Goal: Information Seeking & Learning: Understand process/instructions

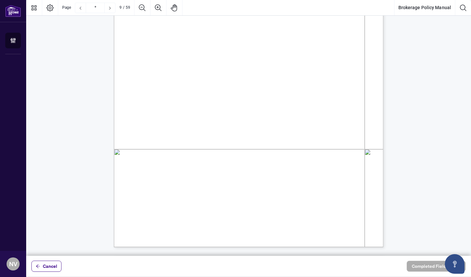
scroll to position [2984, 0]
click at [189, 127] on span "b) Any Salesperson that fails to pay their monthly fees to [PERSON_NAME] may be…" at bounding box center [267, 128] width 219 height 5
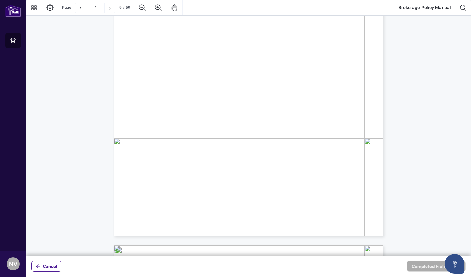
click at [189, 127] on span "(7) business days unless the Salesperson has commission receivables payable to …" at bounding box center [271, 125] width 211 height 5
click at [182, 128] on span "next thirty (30) days or have made a payment arrangement with [PERSON_NAME] acc…" at bounding box center [269, 130] width 207 height 5
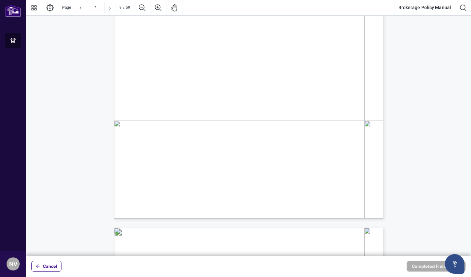
scroll to position [3013, 0]
click at [176, 121] on span "Any Salesperson whose ICA is terminated or who terminates their ICA shall be su…" at bounding box center [252, 121] width 198 height 5
click at [171, 126] on span "administration fee (the “" at bounding box center [168, 127] width 46 height 5
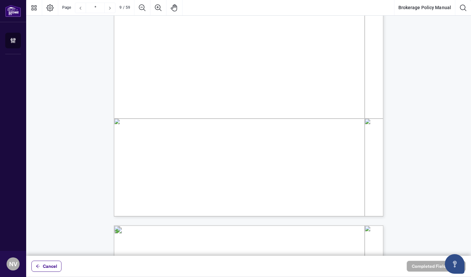
click at [171, 126] on span "administration fee (the “" at bounding box center [168, 127] width 46 height 5
click at [255, 129] on span "”). Administration Fees are set out in Schedule [PERSON_NAME] will" at bounding box center [301, 127] width 138 height 5
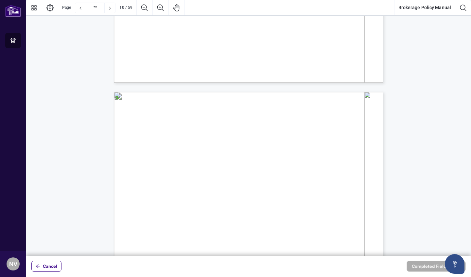
scroll to position [3154, 0]
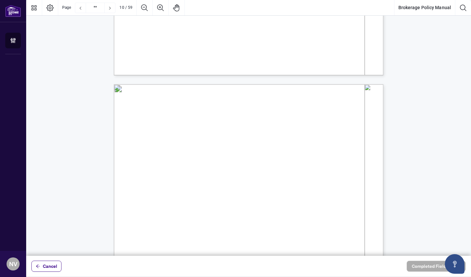
click at [199, 118] on span "forms, information on new VIP Condo Developments, information on how to create …" at bounding box center [249, 118] width 206 height 5
click at [194, 122] on span "training manuals and support documents. The Salesperson can register for all ev…" at bounding box center [248, 124] width 206 height 5
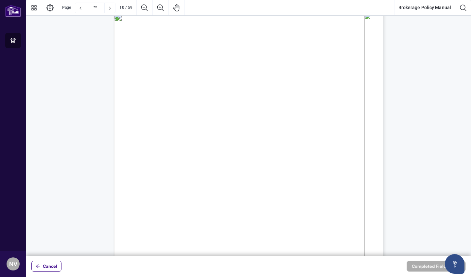
scroll to position [3234, 0]
click at [178, 109] on span "In accordance with CRA guidelines, the Contractor shall be responsible for usin…" at bounding box center [253, 111] width 198 height 5
click at [175, 120] on span "from the Branch." at bounding box center [162, 122] width 33 height 5
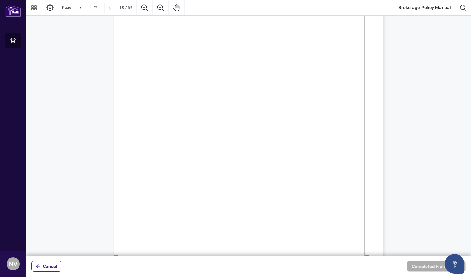
click at [175, 120] on span "from the Branch." at bounding box center [162, 122] width 33 height 5
click at [172, 76] on span "While conducting real estate transactions, the Salesperson may unintentionally …" at bounding box center [252, 74] width 198 height 5
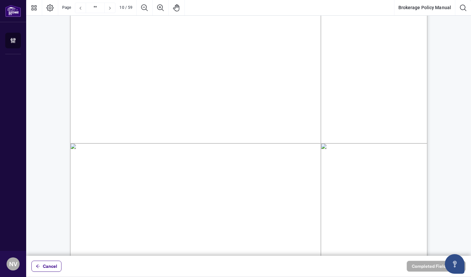
scroll to position [4395, 0]
click at [149, 72] on span "information on their personal computer until the information is deleted and/or …" at bounding box center [248, 70] width 273 height 7
click at [143, 77] on span "portal. The Salesperson is strongly encouraged to install anti-virus software o…" at bounding box center [248, 78] width 273 height 8
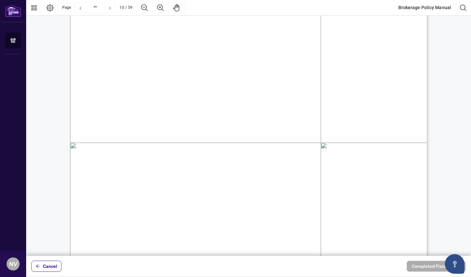
click at [143, 77] on span "portal. The Salesperson is strongly encouraged to install anti-virus software o…" at bounding box center [248, 78] width 273 height 8
click at [145, 85] on span "Viruses are a major cyber threat, which is why it is important to keep electron…" at bounding box center [248, 85] width 273 height 7
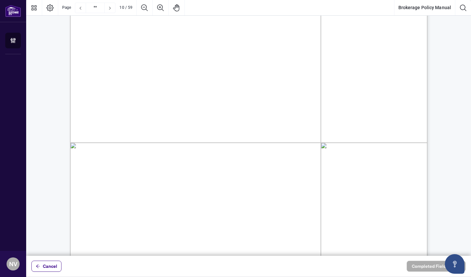
click at [156, 96] on span "online threats as a Salesperson browses online or uploads personal information …" at bounding box center [263, 100] width 302 height 8
click at [152, 90] on span "them. Reputable security software can help protect the information collected ag…" at bounding box center [263, 93] width 303 height 7
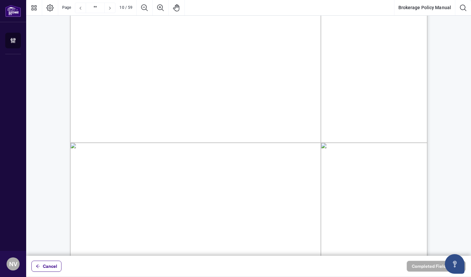
click at [152, 90] on span "them. Reputable security software can help protect the information collected ag…" at bounding box center [263, 93] width 303 height 7
click at [151, 105] on span "or attachment via email." at bounding box center [142, 107] width 61 height 7
click at [142, 119] on span "Passwords provide the first line of defense against unauthorized access to a Sa…" at bounding box center [254, 122] width 262 height 7
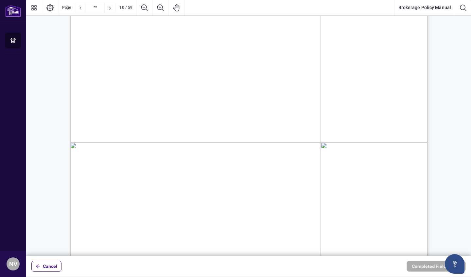
click at [142, 119] on span "Passwords provide the first line of defense against unauthorized access to a Sa…" at bounding box center [254, 122] width 262 height 7
click at [142, 119] on span "and personal information. The stronger a password is, the more protected a comp…" at bounding box center [248, 119] width 273 height 7
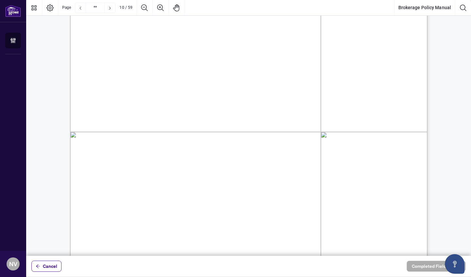
click at [142, 119] on span "and personal information. The stronger a password is, the more protected a comp…" at bounding box center [248, 119] width 273 height 7
click at [141, 124] on span "[PERSON_NAME] will not be held liable for any loss or theft of data from a Sale…" at bounding box center [270, 126] width 295 height 7
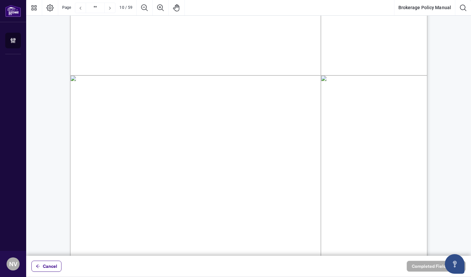
click at [142, 130] on span "[PERSON_NAME] strives to maintain its Branches in a neat, inviting, and clean m…" at bounding box center [271, 128] width 297 height 7
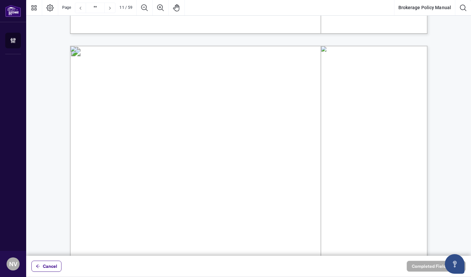
scroll to position [4717, 0]
click at [142, 130] on span "unsubscribes from [PERSON_NAME] communication channels and is asked to resubscr…" at bounding box center [263, 129] width 303 height 7
click at [145, 146] on span "The Salesperson must ensure that [PERSON_NAME] has the most up-to-date contact …" at bounding box center [276, 145] width 286 height 7
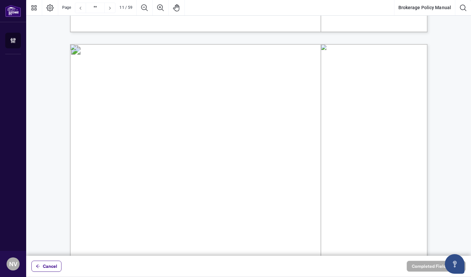
click at [145, 146] on span "The Salesperson must ensure that [PERSON_NAME] has the most up-to-date contact …" at bounding box center [276, 145] width 286 height 7
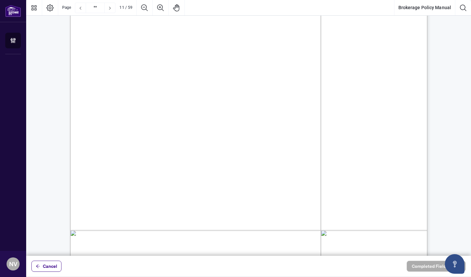
scroll to position [4784, 0]
click at [145, 146] on span "discussions." at bounding box center [151, 147] width 31 height 7
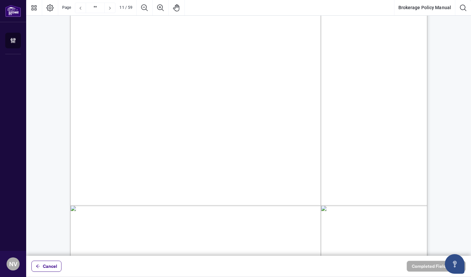
click at [144, 132] on span "Spreading or forwarding chain letters, chain mail, personal points of view, or …" at bounding box center [243, 132] width 214 height 7
click at [144, 132] on span "Participating in defamatory or discriminatory statements, hateful, harassing, t…" at bounding box center [260, 130] width 249 height 7
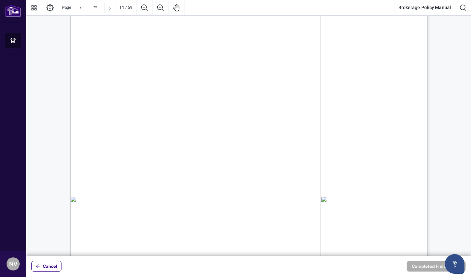
click at [144, 132] on span "Participating in defamatory or discriminatory statements, hateful, harassing, t…" at bounding box center [260, 130] width 249 height 7
click at [144, 132] on span "Transmitting, downloading, or accessing any obscene, pornographic or sexually e…" at bounding box center [260, 134] width 249 height 7
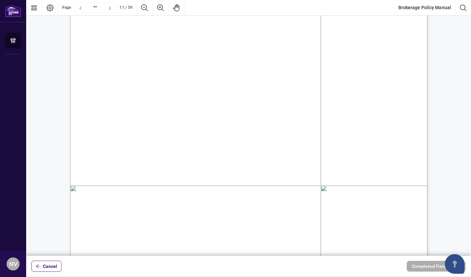
click at [144, 132] on span "Transmitting, downloading, or accessing any obscene, pornographic or sexually e…" at bounding box center [260, 134] width 249 height 7
click at [145, 140] on span "or participating in any Internet/Intranet forums dealing with same is prohibite…" at bounding box center [237, 142] width 203 height 7
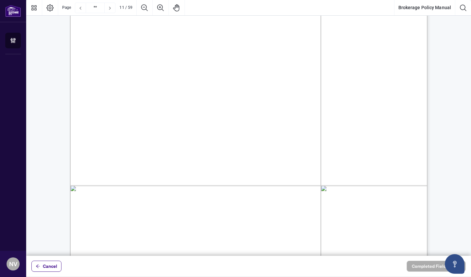
click at [145, 140] on span "or participating in any Internet/Intranet forums dealing with same is prohibite…" at bounding box center [237, 142] width 203 height 7
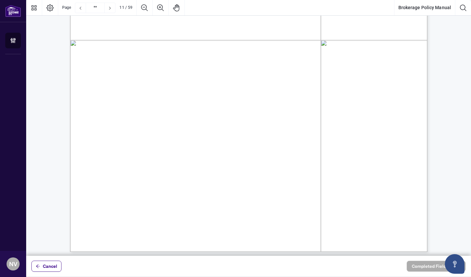
click at [164, 148] on span "least 48-hours in advance of any period when they are not available to service …" at bounding box center [248, 151] width 273 height 7
click at [163, 146] on span "business activities. It is a mandatory requirement that the Salesperson notify …" at bounding box center [248, 144] width 273 height 7
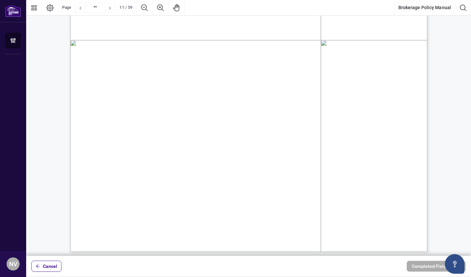
click at [163, 146] on span "business activities. It is a mandatory requirement that the Salesperson notify …" at bounding box center [248, 144] width 273 height 7
click at [162, 152] on span "least 48-hours in advance of any period when they are not available to service …" at bounding box center [248, 151] width 273 height 7
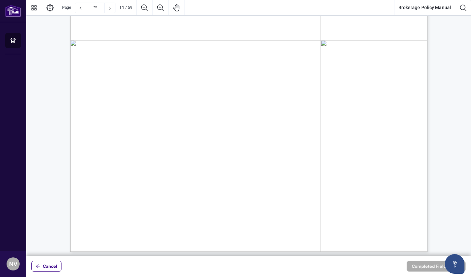
click at [159, 158] on span "Salesperson must fill out the" at bounding box center [150, 159] width 76 height 7
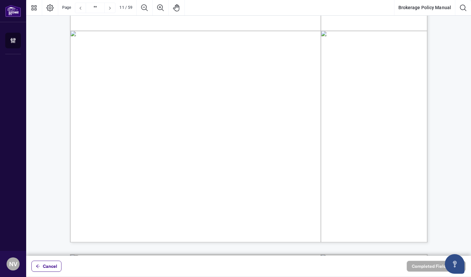
scroll to position [4981, 0]
click at [159, 158] on span "Intranet under [PERSON_NAME] Forms. During a period of absence, another [PERSON…" at bounding box center [281, 157] width 339 height 7
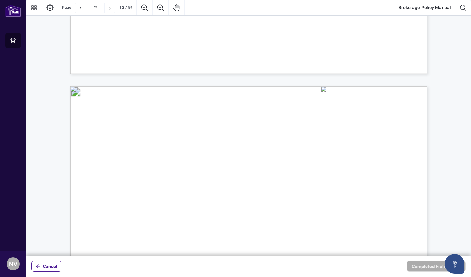
scroll to position [5162, 0]
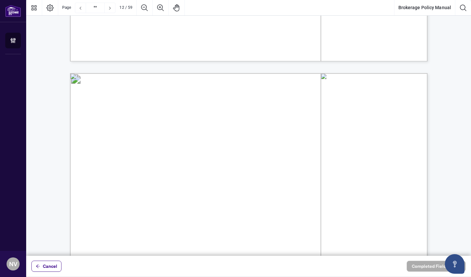
click at [179, 120] on span "Administrative Compliance Fee being billed to the appointing Salesperson’s acco…" at bounding box center [248, 118] width 273 height 7
click at [186, 120] on span "Administrative Compliance Fee being billed to the appointing Salesperson’s acco…" at bounding box center [248, 118] width 273 height 7
click at [181, 116] on span "Administrative Compliance Fee being billed to the appointing Salesperson’s acco…" at bounding box center [248, 118] width 273 height 7
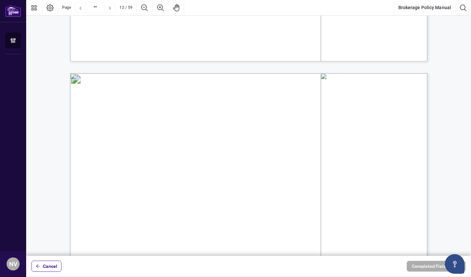
click at [181, 116] on span "Administrative Compliance Fee being billed to the appointing Salesperson’s acco…" at bounding box center [248, 118] width 273 height 7
click at [174, 141] on span "If the Salesperson fails to provide adequate notice before their absence, [PERS…" at bounding box center [271, 141] width 296 height 7
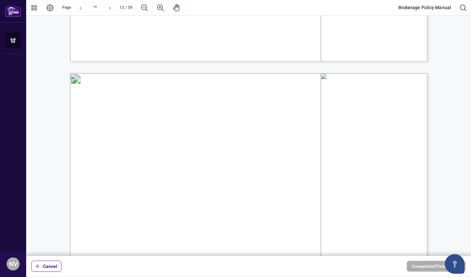
click at [159, 150] on span "another Salesperson on their behalf to service their business activities. The d…" at bounding box center [248, 148] width 273 height 7
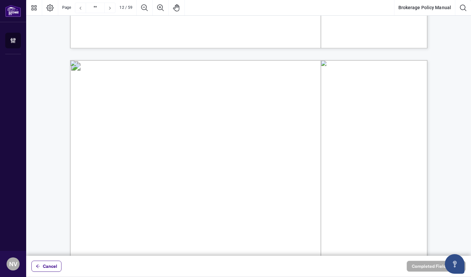
click at [172, 142] on span "work diligently to service the consumer. If the Salesperson is successful in ob…" at bounding box center [248, 142] width 273 height 7
click at [187, 149] on span "during the subject absence, then upon completion of any such transaction the Sa…" at bounding box center [248, 150] width 273 height 7
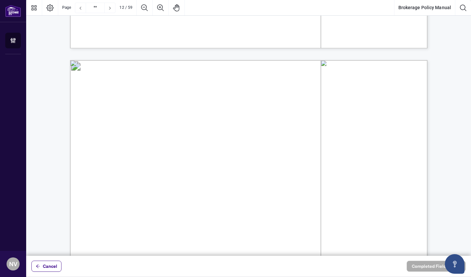
click at [187, 149] on span "during the subject absence, then upon completion of any such transaction the Sa…" at bounding box center [248, 150] width 273 height 7
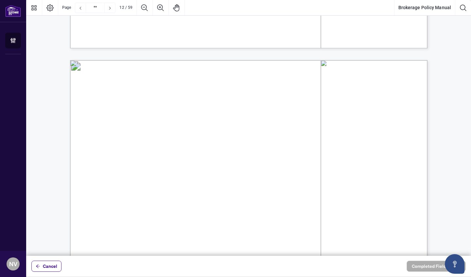
click at [179, 157] on span "referral fee which will be deducted from the absent Salesperson’s commission ow…" at bounding box center [248, 157] width 273 height 7
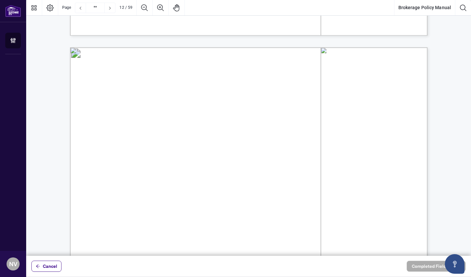
click at [189, 154] on span "the designated Salesperson. If the Salesperson provides service to the consumer…" at bounding box center [248, 152] width 273 height 7
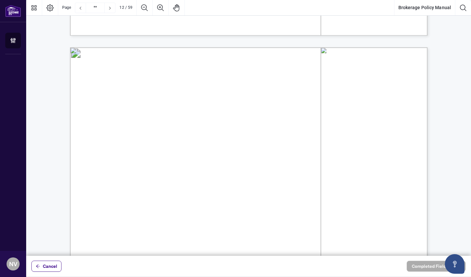
click at [189, 154] on span "the designated Salesperson. If the Salesperson provides service to the consumer…" at bounding box center [248, 152] width 273 height 7
click at [176, 168] on span "services rendered during their absence. The Salesperson shall negotiate terms a…" at bounding box center [248, 166] width 273 height 7
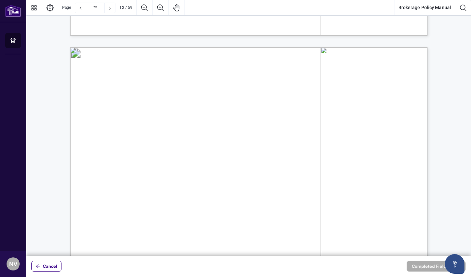
click at [176, 168] on span "services rendered during their absence. The Salesperson shall negotiate terms a…" at bounding box center [248, 166] width 273 height 7
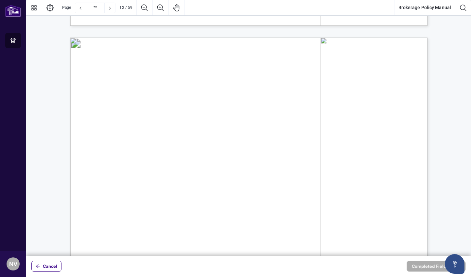
scroll to position [5198, 0]
click at [172, 161] on span "fee in writing with the other Salesperson prior to the absence period." at bounding box center [199, 164] width 175 height 7
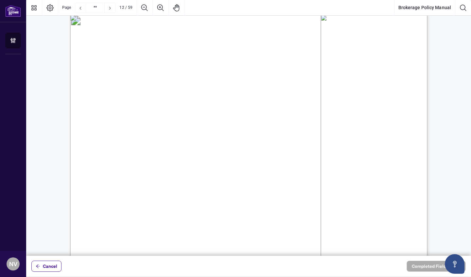
scroll to position [5230, 0]
click at [164, 150] on span "Prior to the Salesperson taking vacation, [PERSON_NAME] recommends the absentee…" at bounding box center [272, 147] width 298 height 8
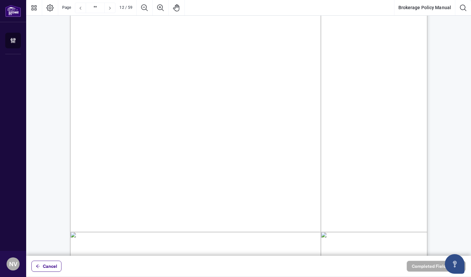
click at [217, 160] on span "If the Salesperson is named as a Designated Representative on a Listing Agreeme…" at bounding box center [254, 160] width 262 height 7
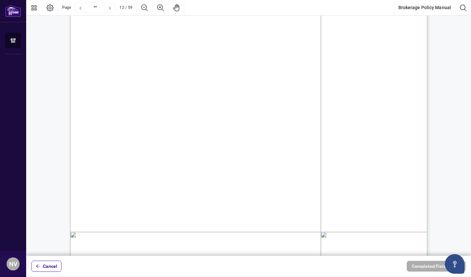
click at [217, 160] on span "If the Salesperson is named as a Designated Representative on a Listing Agreeme…" at bounding box center [254, 160] width 262 height 7
click at [142, 155] on span "best Salesperson to meet that person’s needs. When the Manager assigns this lea…" at bounding box center [248, 154] width 273 height 7
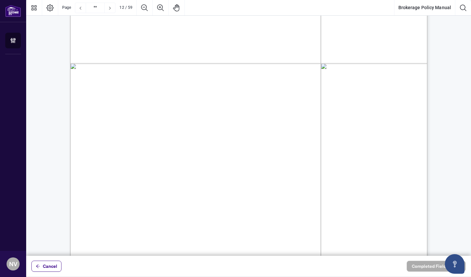
scroll to position [5424, 0]
click at [149, 105] on span "[PERSON_NAME] staff will follow this procedure when handling incoming prospect …" at bounding box center [246, 100] width 247 height 7
click at [145, 121] on span "Listing enquiries will be directed to the listing Salesperson advertising the p…" at bounding box center [247, 124] width 228 height 7
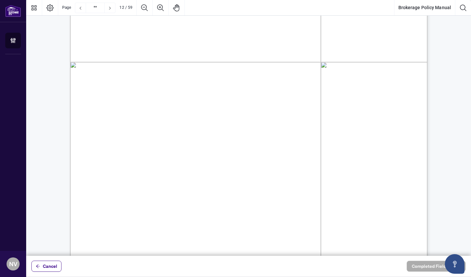
click at [145, 121] on span "Listing enquiries will be directed to the listing Salesperson advertising the p…" at bounding box center [247, 124] width 228 height 7
click at [147, 115] on span "Advertising enquiries received will be directed to the Salesperson advertising …" at bounding box center [256, 116] width 246 height 7
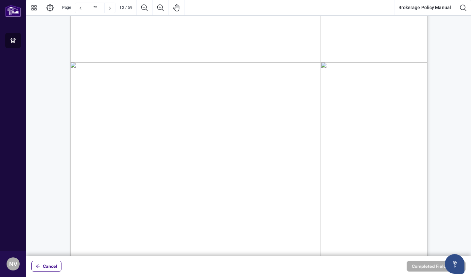
click at [138, 115] on span "Advertising enquiries received will be directed to the Salesperson advertising …" at bounding box center [256, 116] width 246 height 7
click at [147, 125] on span "Listing enquiries will be directed to the listing Salesperson advertising the p…" at bounding box center [247, 124] width 228 height 7
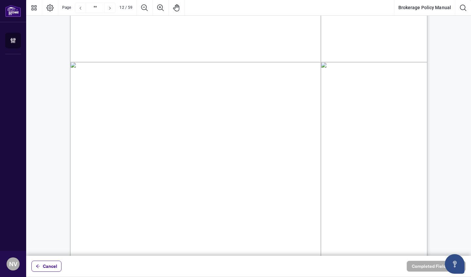
click at [147, 125] on span "Listing enquiries will be directed to the listing Salesperson advertising the p…" at bounding box center [247, 124] width 228 height 7
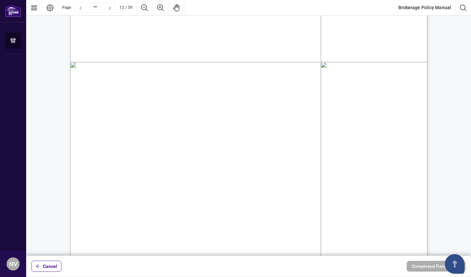
click at [147, 125] on span "Listing enquiries will be directed to the listing Salesperson advertising the p…" at bounding box center [247, 124] width 228 height 7
click at [145, 124] on span "enquiry will be redirected to the Manager on duty to assign to a Salesperson." at bounding box center [231, 127] width 196 height 7
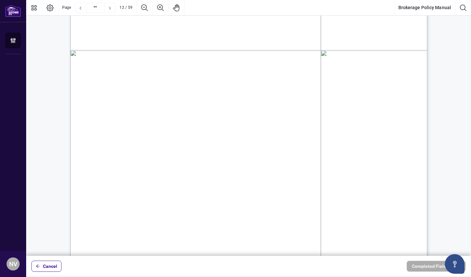
click at [145, 124] on span "enquiry will be redirected to the Manager on duty to assign to a Salesperson." at bounding box center [231, 127] width 196 height 7
click at [138, 118] on span "General enquiries to the Branch will be asked whether they have a Salesperson i…" at bounding box center [259, 120] width 252 height 7
click at [140, 129] on span "enquiry will be redirected to the Manager on duty to assign to a Salesperson." at bounding box center [231, 127] width 196 height 7
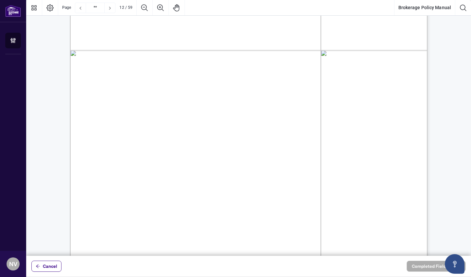
click at [140, 129] on span "enquiry will be redirected to the Manager on duty to assign to a Salesperson." at bounding box center [231, 127] width 196 height 7
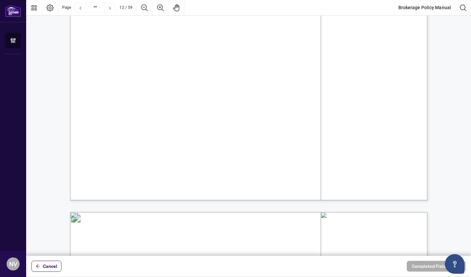
scroll to position [5499, 0]
click at [210, 136] on span "this awards and recognition program. Annual award winners are announced in earl…" at bounding box center [248, 138] width 273 height 7
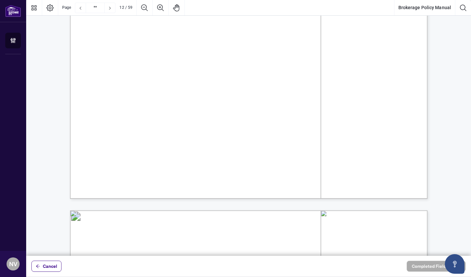
click at [210, 144] on span "year. Awards categories will be based on gross commissions, closed, and collect…" at bounding box center [248, 145] width 273 height 7
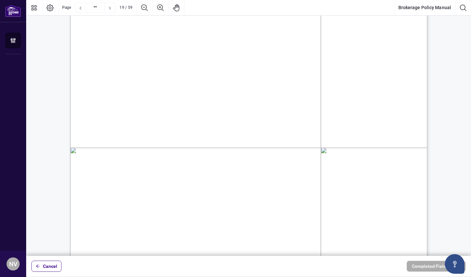
scroll to position [8645, 0]
click at [243, 91] on span "responsibility to report the incident immediately to their Manager, without fea…" at bounding box center [248, 94] width 273 height 7
click at [242, 108] on span "of harassment is occurring, the Manager will take prompt and corrective action …" at bounding box center [248, 109] width 273 height 7
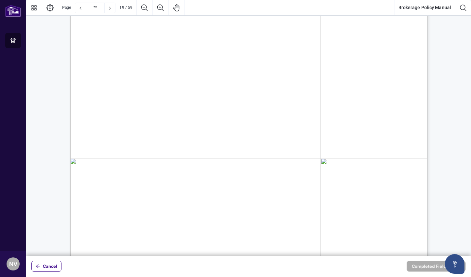
click at [242, 108] on span "of harassment is occurring, the Manager will take prompt and corrective action …" at bounding box center [248, 109] width 273 height 7
click at [244, 93] on span "responsibility to report the incident immediately to their Manager, without fea…" at bounding box center [248, 94] width 273 height 7
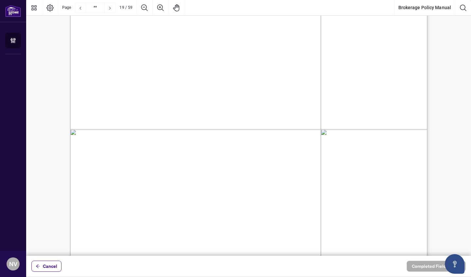
scroll to position [8676, 0]
click at [244, 93] on span "[PERSON_NAME] reserves the right to terminate any Salesperson without prior not…" at bounding box center [270, 96] width 295 height 7
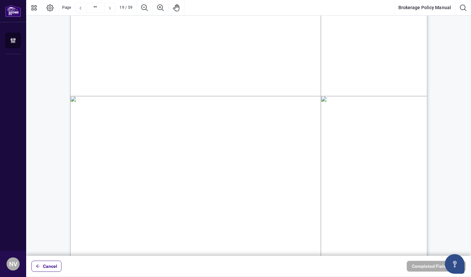
click at [241, 98] on span "accused person and [PERSON_NAME] significant damage. If it is determined by [PE…" at bounding box center [283, 101] width 342 height 7
click at [241, 91] on span "It is important to realize that unfounded/frivolous allegations of discriminati…" at bounding box center [254, 94] width 262 height 7
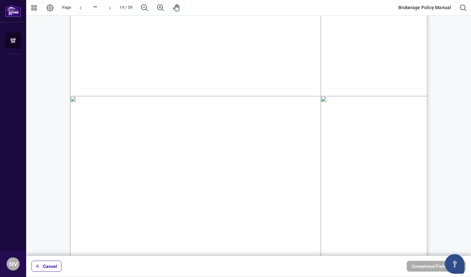
click at [241, 91] on span "It is important to realize that unfounded/frivolous allegations of discriminati…" at bounding box center [254, 94] width 262 height 7
click at [241, 91] on span "knowingly made false statements regarding an allegation of discrimination, imme…" at bounding box center [248, 94] width 273 height 7
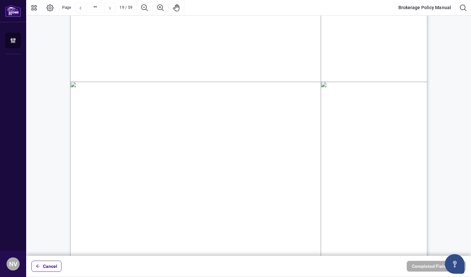
click at [241, 91] on span "knowingly made false statements regarding an allegation of discrimination, imme…" at bounding box center [248, 94] width 273 height 7
click at [242, 88] on span "accused person and [PERSON_NAME] significant damage. If it is determined by [PE…" at bounding box center [283, 87] width 342 height 7
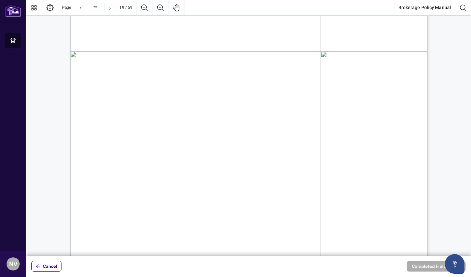
click at [246, 102] on span "Salespersons are the face of [PERSON_NAME] and must project a positive, profess…" at bounding box center [271, 104] width 296 height 8
click at [245, 110] on span "says a lot about you and your business. First impressions count, therefore dres…" at bounding box center [248, 111] width 273 height 7
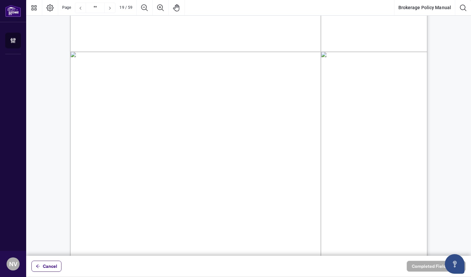
click at [245, 110] on span "says a lot about you and your business. First impressions count, therefore dres…" at bounding box center [248, 111] width 273 height 7
click at [245, 115] on span "says a lot about you and your business. First impressions count, therefore dres…" at bounding box center [248, 111] width 273 height 7
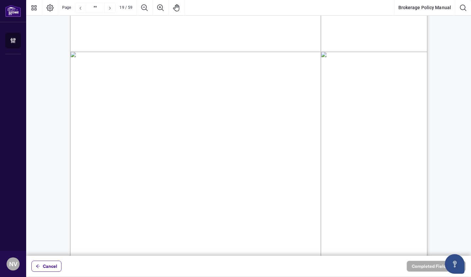
click at [229, 113] on span "says a lot about you and your business. First impressions count, therefore dres…" at bounding box center [248, 111] width 273 height 7
click at [223, 118] on span "form a positive impression to your Clients, potential Clients, or the general p…" at bounding box center [248, 119] width 273 height 7
click at [219, 114] on span "says a lot about you and your business. First impressions count, therefore dres…" at bounding box center [248, 111] width 273 height 7
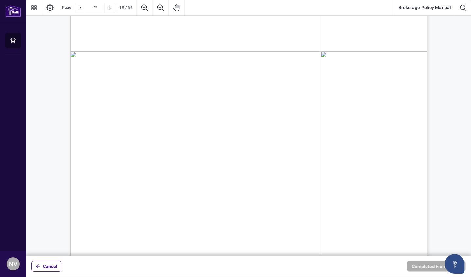
click at [219, 114] on span "says a lot about you and your business. First impressions count, therefore dres…" at bounding box center [248, 111] width 273 height 7
click at [217, 122] on span "form a positive impression to your Clients, potential Clients, or the general p…" at bounding box center [248, 119] width 273 height 7
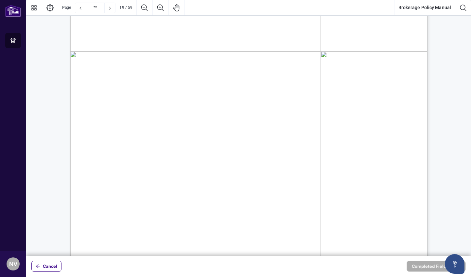
scroll to position [8769, 0]
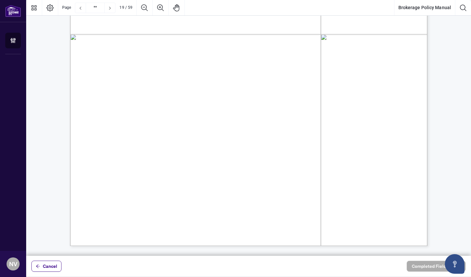
click at [197, 110] on span "why it's important to dress professionally as it will communicate that you are:" at bounding box center [211, 109] width 199 height 7
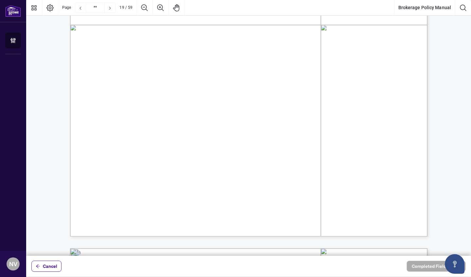
scroll to position [8785, 0]
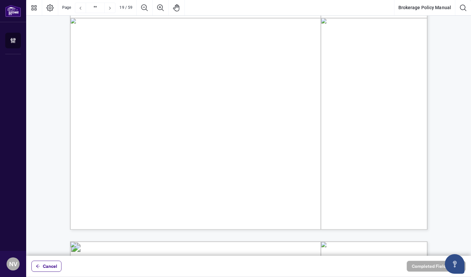
click at [141, 112] on span "Trustworthy" at bounding box center [149, 112] width 32 height 7
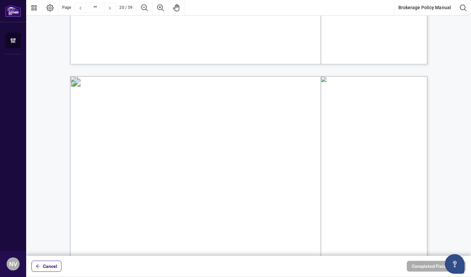
scroll to position [8951, 0]
click at [140, 125] on span "The following general guidelines should be followed by all Salespersons:" at bounding box center [206, 121] width 188 height 7
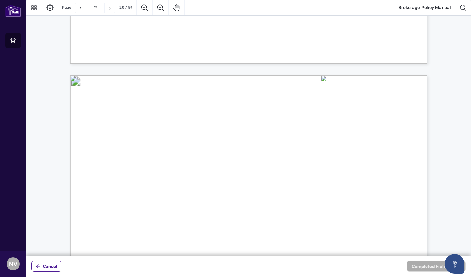
click at [140, 125] on span "The following general guidelines should be followed by all Salespersons:" at bounding box center [206, 121] width 188 height 7
click at [165, 135] on span "Business attire or business casual is the standard dress code." at bounding box center [210, 136] width 154 height 7
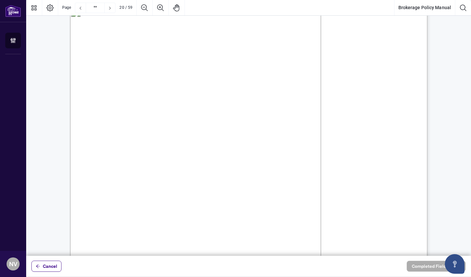
scroll to position [9023, 0]
click at [141, 75] on span "Salesperson must be neat, clean and well-groomed." at bounding box center [198, 72] width 131 height 7
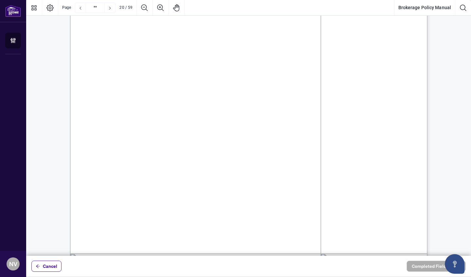
click at [142, 105] on span "If a client asks for a referral to a solicitor, a home inspector, a mortgage br…" at bounding box center [254, 105] width 262 height 7
click at [142, 105] on span "service provider fees to their clients, as these vary considerably if there are…" at bounding box center [248, 103] width 273 height 7
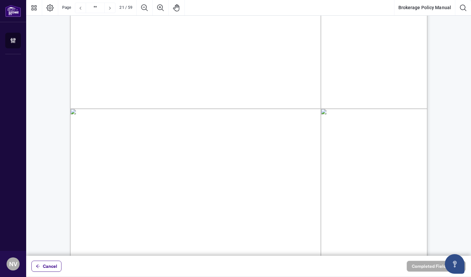
scroll to position [9649, 0]
click at [154, 84] on span "Salespersons shall not participate in transactions involving commercial, indust…" at bounding box center [254, 84] width 262 height 7
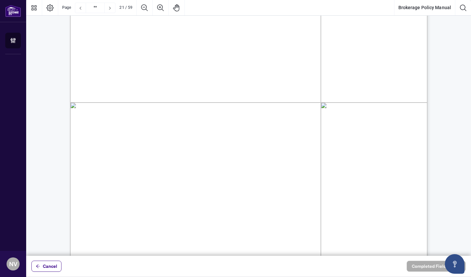
click at [154, 84] on span "Salespersons shall not participate in transactions involving commercial, indust…" at bounding box center [254, 84] width 262 height 7
click at [269, 92] on span "properties unless previously approved by their Manager. Such approval will only…" at bounding box center [248, 91] width 273 height 7
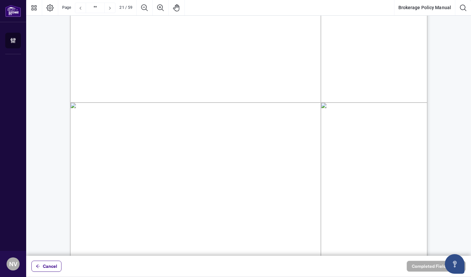
click at [269, 92] on span "properties unless previously approved by their Manager. Such approval will only…" at bounding box center [248, 91] width 273 height 7
click at [222, 102] on span "Salesperson has demonstrated to the Manager that they have commercial/industria…" at bounding box center [248, 99] width 273 height 7
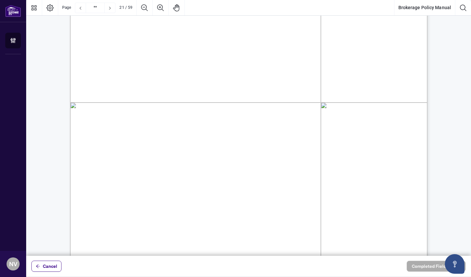
click at [220, 104] on span "and/or are partnered with a Salesperson that has commercial/industrial/investme…" at bounding box center [248, 106] width 273 height 7
click at [216, 117] on span "the services of a commercial real estate lawyer to assist them in the transacti…" at bounding box center [216, 113] width 209 height 7
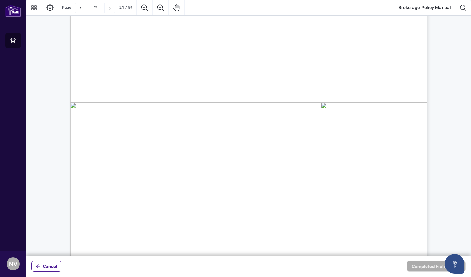
click at [216, 117] on span "the services of a commercial real estate lawyer to assist them in the transacti…" at bounding box center [216, 113] width 209 height 7
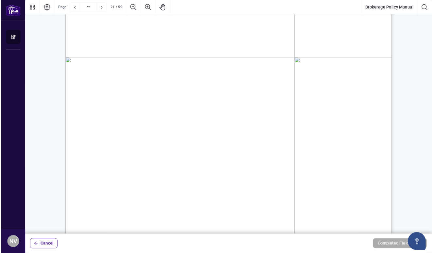
scroll to position [9702, 0]
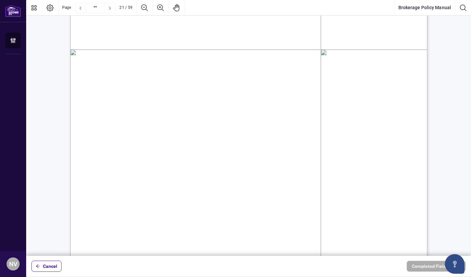
click at [288, 136] on span "Antispam Legislation (CASL) or the use of a third-party telemarketers to cold c…" at bounding box center [248, 133] width 273 height 7
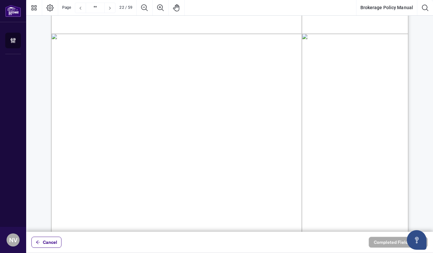
scroll to position [10193, 0]
click at [197, 51] on span "It is important that Salesperson maintain accurate and safe control of keys tha…" at bounding box center [235, 50] width 262 height 7
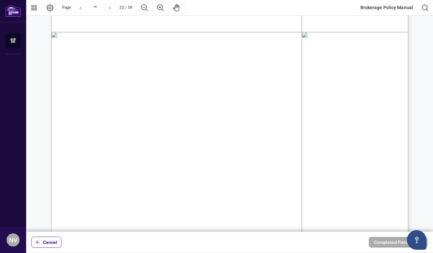
click at [186, 59] on span "their care. As most sellers grant permission for the use of lock boxes, it is i…" at bounding box center [229, 58] width 273 height 7
click at [189, 68] on span "explains the risks involved, which should be discussed with the sellers beforeh…" at bounding box center [229, 65] width 273 height 7
click at [191, 75] on span "Lockboxes are to be installed only with the homeowner’s written consent, and af…" at bounding box center [235, 76] width 262 height 7
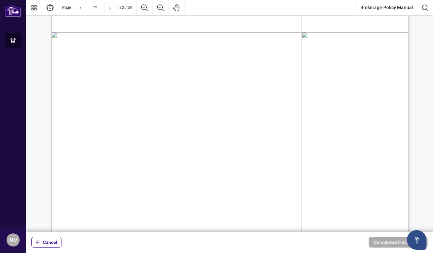
click at [191, 75] on span "Lockboxes are to be installed only with the homeowner’s written consent, and af…" at bounding box center [235, 76] width 262 height 7
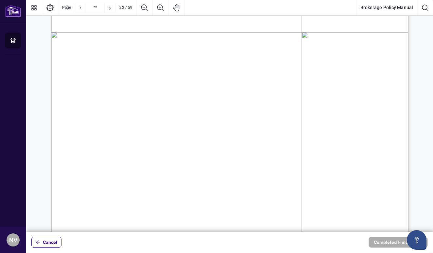
click at [191, 75] on span "Lockboxes are to be installed only with the homeowner’s written consent, and af…" at bounding box center [235, 76] width 262 height 7
click at [190, 85] on span "of the risks and benefits of placing a key in a lockbox that can be accessed by…" at bounding box center [229, 83] width 273 height 7
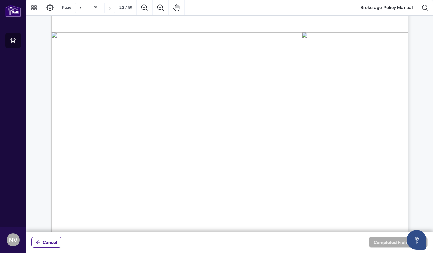
click at [189, 80] on span "of the risks and benefits of placing a key in a lockbox that can be accessed by…" at bounding box center [229, 83] width 273 height 7
click at [193, 89] on span "need to make an informed decision about the use of lockboxes. The explanation o…" at bounding box center [229, 91] width 273 height 7
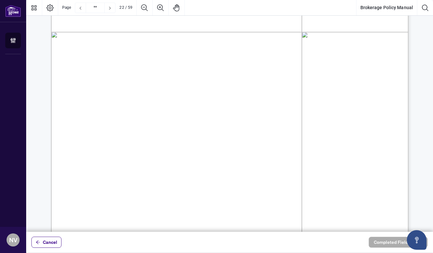
click at [193, 89] on span "need to make an informed decision about the use of lockboxes. The explanation o…" at bounding box center [229, 91] width 273 height 7
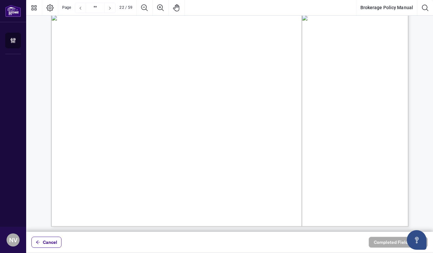
scroll to position [10213, 0]
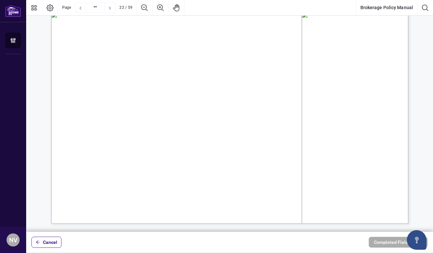
click at [193, 89] on span "Lockbox codes should be changed regularly and in accordance with any applicable…" at bounding box center [235, 89] width 262 height 7
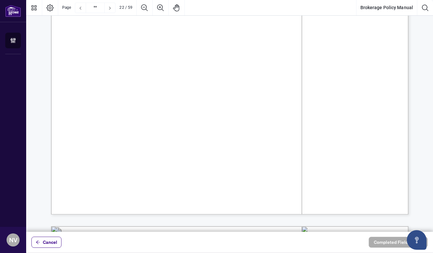
scroll to position [10223, 0]
click at [171, 88] on span "Lockbox codes will be communicated through the listing Brokerage to the" at bounding box center [265, 86] width 202 height 7
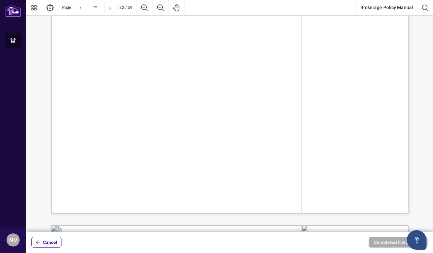
click at [160, 79] on span "Lockbox codes should be changed regularly and in accordance with any applicable…" at bounding box center [235, 79] width 262 height 7
click at [171, 86] on span "Lockbox codes will be communicated through the listing Brokerage to the" at bounding box center [265, 86] width 202 height 7
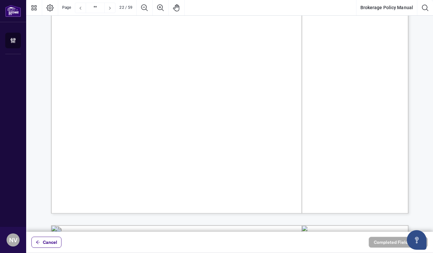
click at [171, 86] on span "Lockbox codes will be communicated through the listing Brokerage to the" at bounding box center [265, 86] width 202 height 7
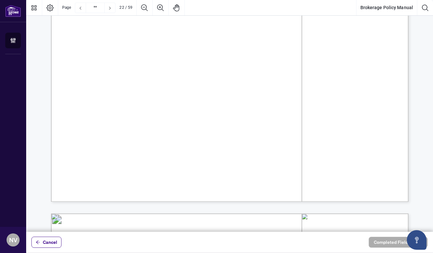
scroll to position [10235, 0]
click at [171, 86] on span "will face immediate termination from [GEOGRAPHIC_DATA]." at bounding box center [175, 89] width 164 height 7
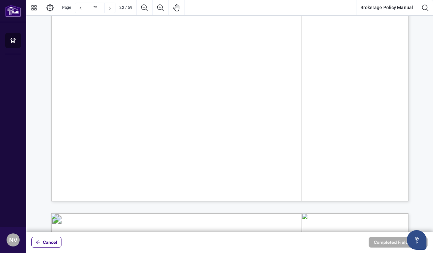
click at [174, 80] on span "showing Salesperson's office only. If an agent is found to have given their cli…" at bounding box center [229, 81] width 273 height 7
click at [182, 66] on span "Lockbox codes should be changed regularly and in accordance with any applicable…" at bounding box center [235, 67] width 262 height 7
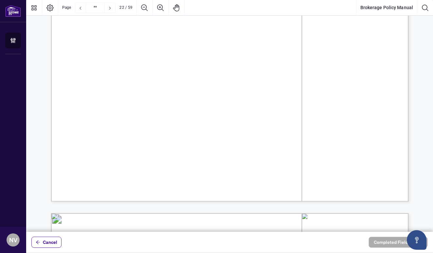
click at [182, 66] on span "Lockbox codes should be changed regularly and in accordance with any applicable…" at bounding box center [235, 67] width 262 height 7
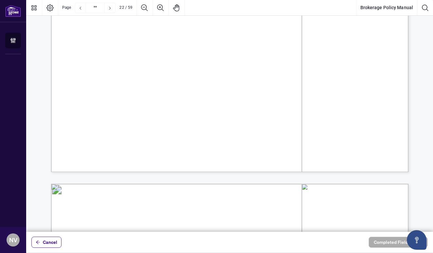
scroll to position [10269, 0]
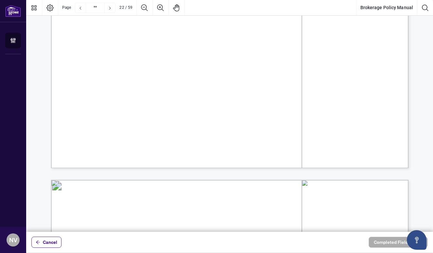
click at [213, 47] on span "showing Salesperson's office only. If an agent is found to have given their cli…" at bounding box center [229, 48] width 273 height 7
click at [194, 66] on span "NOTE: A lock box code must NEVER be given to any Salesperson calling over the p…" at bounding box center [229, 66] width 273 height 7
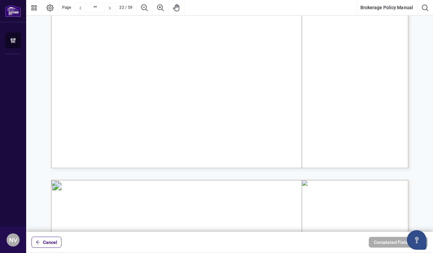
click at [194, 66] on span "NOTE: A lock box code must NEVER be given to any Salesperson calling over the p…" at bounding box center [229, 66] width 273 height 7
click at [196, 75] on span "consumer or unlicensed person without prior written consent from the Seller(s)." at bounding box center [202, 74] width 218 height 7
click at [230, 68] on span "NOTE: A lock box code must NEVER be given to any Salesperson calling over the p…" at bounding box center [229, 66] width 273 height 7
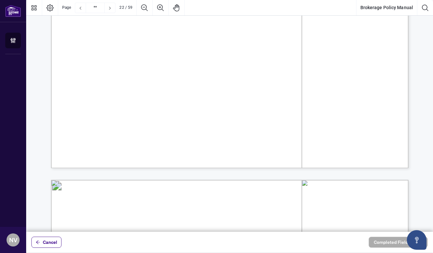
click at [230, 68] on span "NOTE: A lock box code must NEVER be given to any Salesperson calling over the p…" at bounding box center [229, 66] width 273 height 7
click at [232, 73] on span "consumer or unlicensed person without prior written consent from the Seller(s)." at bounding box center [202, 74] width 218 height 7
click at [246, 64] on span "NOTE: A lock box code must NEVER be given to any Salesperson calling over the p…" at bounding box center [229, 66] width 273 height 7
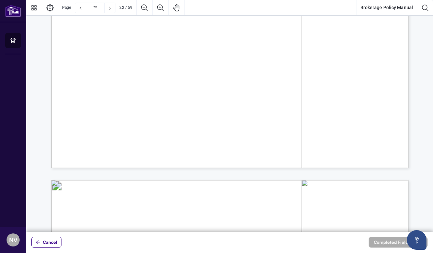
click at [238, 78] on span "consumer or unlicensed person without prior written consent from the Seller(s)." at bounding box center [202, 74] width 218 height 7
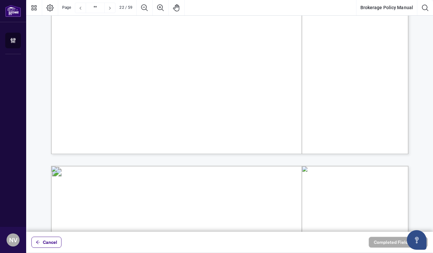
scroll to position [10283, 0]
click at [199, 82] on span "Salespersons must familiarize themselves with the Financial Transactions and Re…" at bounding box center [235, 84] width 262 height 7
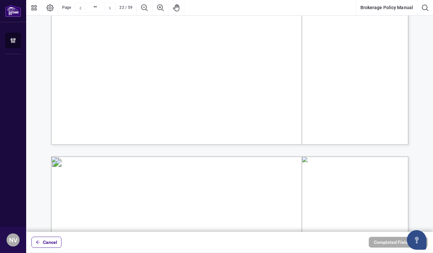
scroll to position [10292, 0]
click at [199, 82] on span "of Canada (“FINTRAC”) Compliance Manual available on [PERSON_NAME] Intranet. If…" at bounding box center [244, 83] width 302 height 7
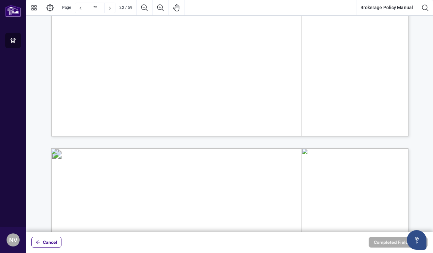
scroll to position [10302, 0]
click at [199, 82] on span "It is a mandatory requirement to attend the FINTRAC training" at bounding box center [280, 81] width 171 height 7
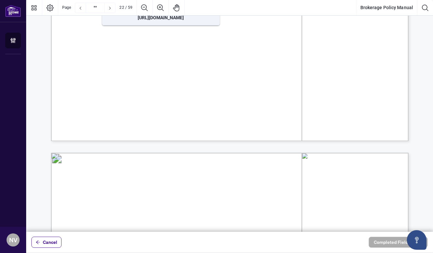
scroll to position [10298, 0]
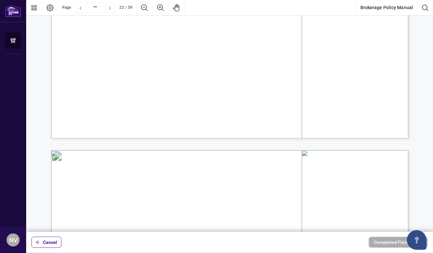
click at [197, 81] on span "It is a mandatory requirement to attend the FINTRAC training" at bounding box center [280, 84] width 171 height 7
click at [190, 76] on span "of Canada (“FINTRAC”) Compliance Manual available on [PERSON_NAME] Intranet. If…" at bounding box center [244, 77] width 302 height 7
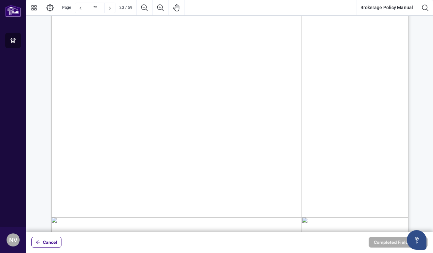
scroll to position [10480, 0]
click at [177, 82] on span "ownership of a corporation, and the nature and purpose of customer relationship…" at bounding box center [229, 79] width 273 height 7
click at [171, 87] on span "and their current residential address. Additionally, it is essential the Salesp…" at bounding box center [229, 87] width 273 height 7
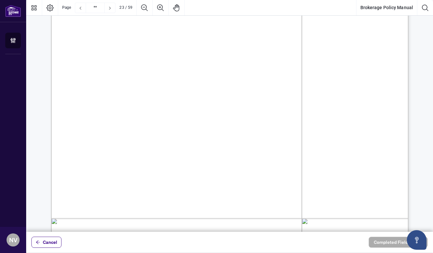
click at [171, 87] on span "and their current residential address. Additionally, it is essential the Salesp…" at bounding box center [229, 87] width 273 height 7
click at [171, 87] on span "explanation of how the Client learned about their services and the reason for a…" at bounding box center [229, 86] width 273 height 7
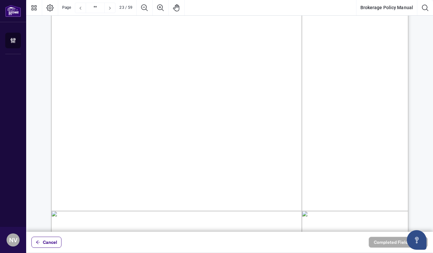
click at [171, 87] on span "explanation of how the Client learned about their services and the reason for a…" at bounding box center [229, 86] width 273 height 7
click at [169, 94] on span "third party would be a person or entity that instructs another person to conduc…" at bounding box center [229, 94] width 273 height 7
click at [162, 87] on span "A salesperson must take reasonable measures to identify if there is an involvem…" at bounding box center [229, 85] width 273 height 7
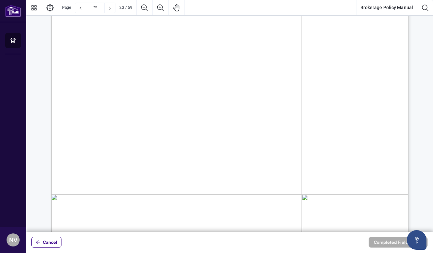
click at [162, 87] on span "A salesperson must take reasonable measures to identify if there is an involvem…" at bounding box center [229, 85] width 273 height 7
click at [261, 75] on span "nor can a previously obtained credit file be used. You may verify the identity …" at bounding box center [240, 75] width 252 height 7
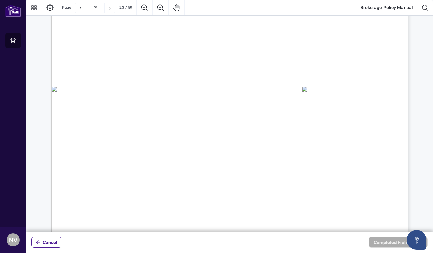
click at [261, 75] on span "nor can a previously obtained credit file be used. You may verify the identity …" at bounding box center [240, 75] width 252 height 7
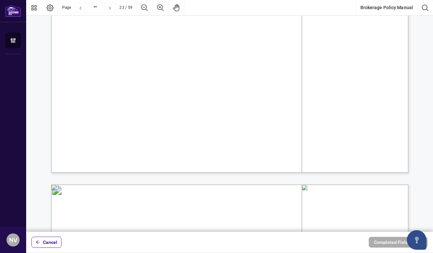
scroll to position [10732, 0]
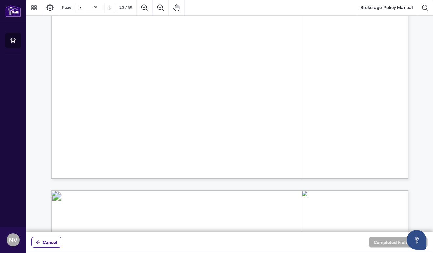
click at [204, 35] on span "The information you refer to must be valid and current and come from" at bounding box center [276, 33] width 180 height 7
click at [183, 41] on span "two different reliable sources. You may verify the identity of a person by usin…" at bounding box center [240, 41] width 252 height 7
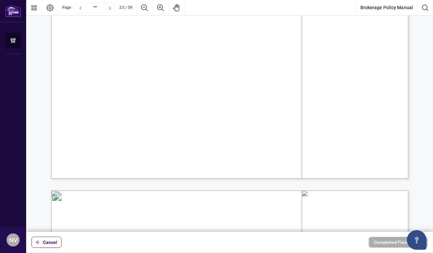
click at [183, 41] on span "two different reliable sources. You may verify the identity of a person by usin…" at bounding box center [240, 41] width 252 height 7
click at [171, 56] on span "referring to information from a reliable source that includes the" at bounding box center [221, 55] width 173 height 7
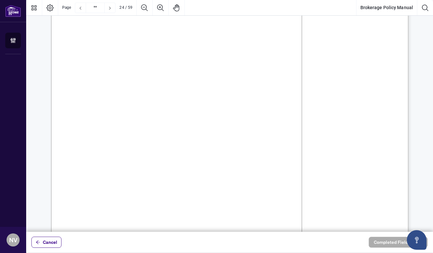
scroll to position [10926, 0]
click at [162, 46] on span "measures were taken, and why they were unable to verify the SRP’s identity." at bounding box center [192, 49] width 198 height 7
click at [161, 64] on span "A risk assessment must also be completed by the Salesperson, in accordance with…" at bounding box center [235, 63] width 262 height 7
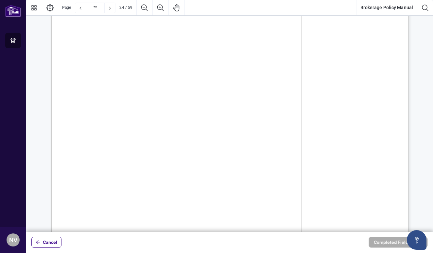
click at [161, 64] on span "A risk assessment must also be completed by the Salesperson, in accordance with…" at bounding box center [235, 63] width 262 height 7
click at [148, 73] on span "government’s FINTRAC rules and regulations to identify if the Client is deemed …" at bounding box center [229, 74] width 273 height 7
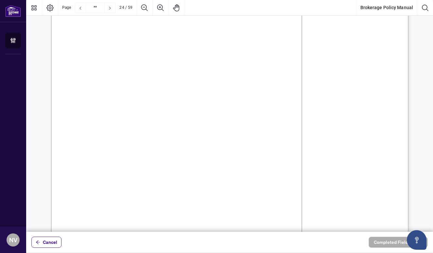
click at [148, 73] on span "government’s FINTRAC rules and regulations to identify if the Client is deemed …" at bounding box center [229, 74] width 273 height 7
click at [139, 71] on span "risk”. To conduct a process of enhanced due diligence, the Salesperson must rev…" at bounding box center [229, 69] width 273 height 7
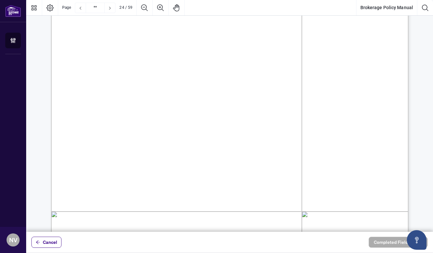
scroll to position [10965, 0]
click at [139, 73] on span "If a client refuses to provide their identification to the Salesperson, the Sal…" at bounding box center [235, 76] width 263 height 7
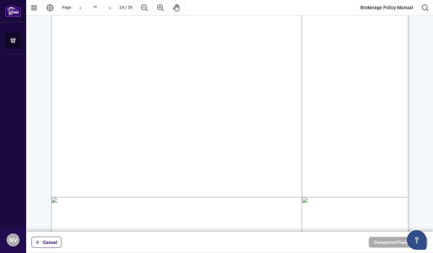
click at [139, 73] on span "measures to obtain the information, record the date the measures taken in the i…" at bounding box center [229, 73] width 273 height 7
click at [135, 75] on span "the Salesperson fail to accurately identify their client, or provide an incorre…" at bounding box center [229, 74] width 273 height 7
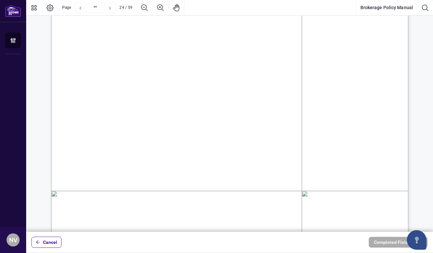
click at [135, 75] on span "the Salesperson fail to accurately identify their client, or provide an incorre…" at bounding box center [229, 74] width 273 height 7
click at [140, 86] on span "with an Administrative Fee, as outlined in" at bounding box center [147, 88] width 108 height 7
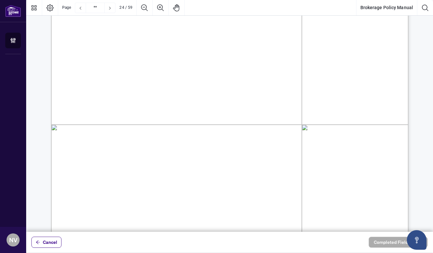
click at [126, 64] on span "If the salesperson is not meeting the client face-to-face or if any of the pres…" at bounding box center [229, 66] width 273 height 7
click at [122, 84] on span "mandatary is an individual appointed to verify the identity of the individual o…" at bounding box center [229, 80] width 273 height 7
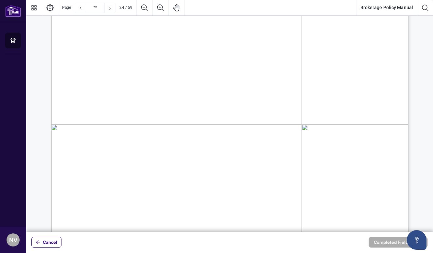
click at [122, 84] on span "mandatary is an individual appointed to verify the identity of the individual o…" at bounding box center [229, 80] width 273 height 7
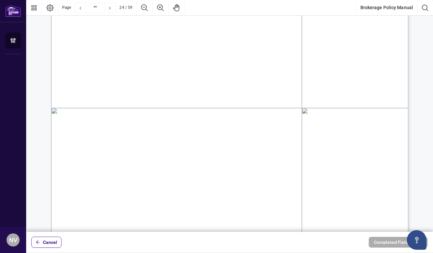
scroll to position [11067, 0]
click at [130, 52] on span "cannot be used to identify the client, a mandatary can be used to complete the …" at bounding box center [229, 54] width 273 height 7
click at [170, 67] on span "the salesperson. For example, a mandatary can be another agent, an accountant o…" at bounding box center [229, 69] width 273 height 7
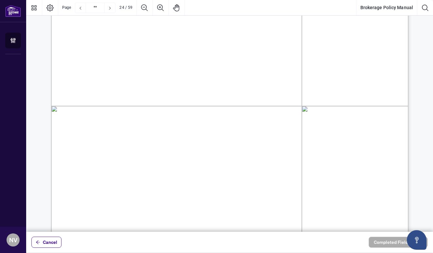
scroll to position [11078, 0]
click at [170, 67] on span "to represent them. The CREA Form: Identification Mandatary/Agent Agreement must…" at bounding box center [229, 65] width 273 height 7
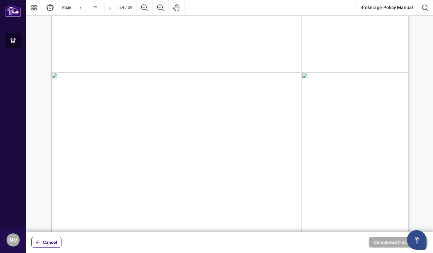
click at [170, 67] on span "required to complete FINTRAC forms for lease transactions. Additionally, the" at bounding box center [262, 65] width 208 height 7
click at [167, 77] on span "provincial or federal department or Crown Agency; an incorporated Canadian muni…" at bounding box center [229, 80] width 273 height 7
click at [178, 72] on span "required to identify a public body. A public body means any of the following: a…" at bounding box center [276, 72] width 272 height 7
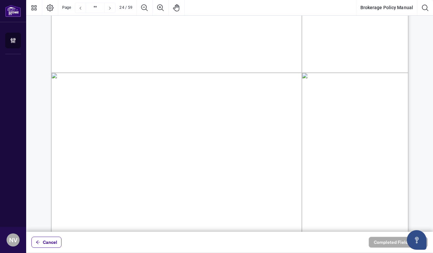
click at [178, 72] on span "required to identify a public body. A public body means any of the following: a…" at bounding box center [276, 72] width 272 height 7
click at [156, 72] on span "provincial or federal department or Crown Agency; an incorporated Canadian muni…" at bounding box center [229, 70] width 273 height 7
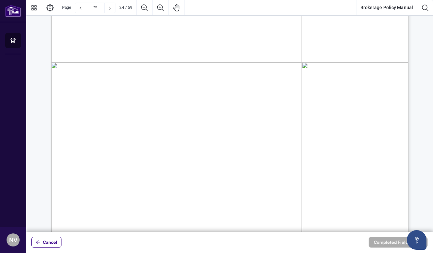
click at [156, 72] on span "provincial or federal department or Crown Agency; an incorporated Canadian muni…" at bounding box center [229, 70] width 273 height 7
click at [184, 74] on span "In the instance the Salesperson’s client is a Corporation, the Salesperson must…" at bounding box center [235, 73] width 263 height 7
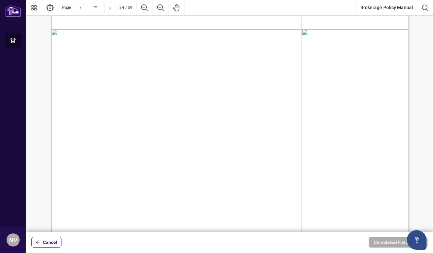
click at [180, 79] on span "the corporation, its registered name and address and its directors/officers by …" at bounding box center [229, 80] width 273 height 7
click at [177, 88] on span "corporation’s Corporate Profile (not exceeding 6 months from the date of issuan…" at bounding box center [229, 88] width 273 height 7
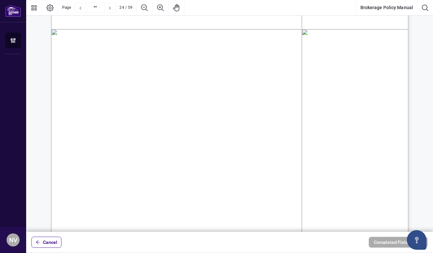
click at [171, 102] on span "is unable to provide any of the aforementioned copies, it is the Salesperson’s …" at bounding box center [229, 102] width 273 height 7
click at [161, 108] on span "documents using one of the trusted corporate records providers Ontario Business…" at bounding box center [229, 110] width 273 height 7
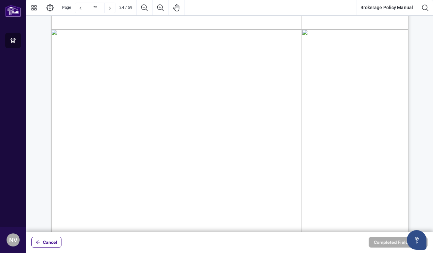
click at [161, 108] on span "documents using one of the trusted corporate records providers Ontario Business…" at bounding box center [229, 110] width 273 height 7
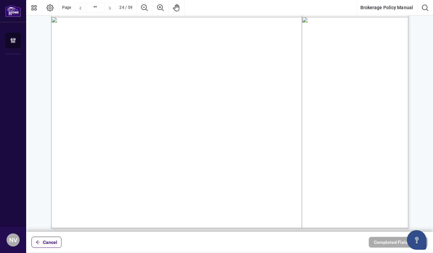
click at [161, 109] on span "individual giving the Salesperson instructions in the trade of real estate has …" at bounding box center [229, 112] width 273 height 7
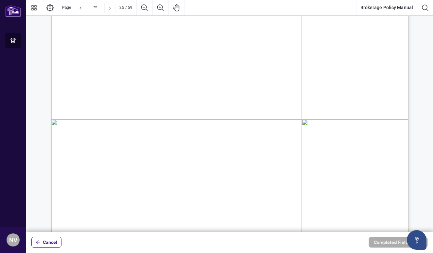
scroll to position [11521, 0]
click at [176, 43] on span "with the client including copies of communication that were used to request doc…" at bounding box center [229, 45] width 273 height 7
click at [172, 51] on span "relationship would end 5 years after the day on which a client completes a tran…" at bounding box center [229, 52] width 273 height 7
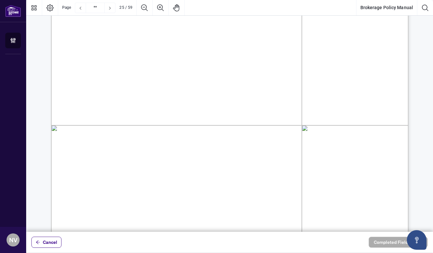
click at [172, 51] on span "relationship would end 5 years after the day on which a client completes a tran…" at bounding box center [229, 52] width 273 height 7
click at [165, 60] on span "As part of the ongoing monitoring requirements for business relationships, Sale…" at bounding box center [229, 60] width 273 height 7
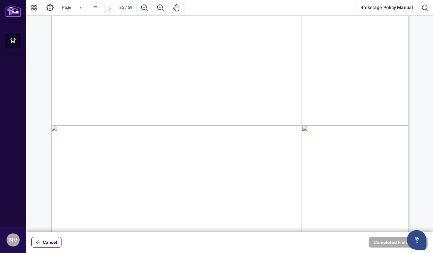
click at [158, 67] on span "identification information up to date, at a frequency that will vary based on t…" at bounding box center [229, 67] width 273 height 7
click at [151, 74] on span "outlined in your policies and procedures. Salespersons are not required to re-i…" at bounding box center [229, 74] width 273 height 7
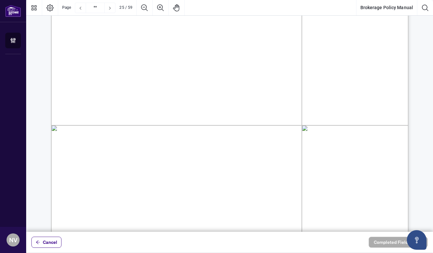
click at [151, 74] on span "outlined in your policies and procedures. Salespersons are not required to re-i…" at bounding box center [229, 74] width 273 height 7
click at [138, 83] on span "with the methods to verify identity. As explained in the ongoing monitoring gui…" at bounding box center [229, 81] width 273 height 7
click at [136, 90] on span "only for you to keep client identification information up to date. This is unde…" at bounding box center [229, 89] width 273 height 7
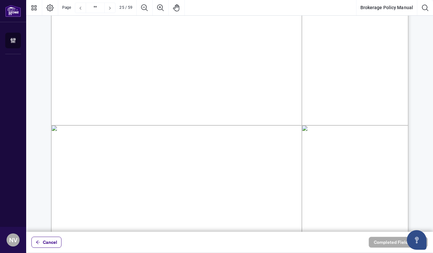
click at [136, 90] on span "only for you to keep client identification information up to date. This is unde…" at bounding box center [229, 89] width 273 height 7
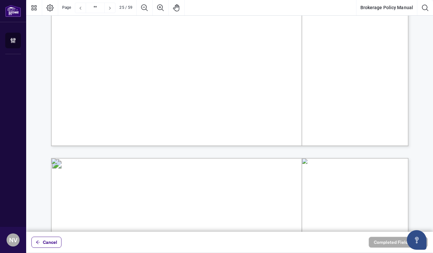
scroll to position [11716, 0]
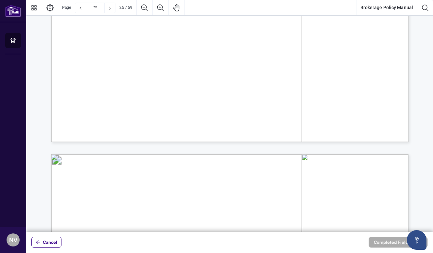
click at [175, 68] on span "provide a secure and efficient way to complete identity verifications while adh…" at bounding box center [229, 65] width 273 height 7
click at [159, 77] on span "Assignment transactions, once they receive the activation email for their accou…" at bounding box center [229, 79] width 273 height 7
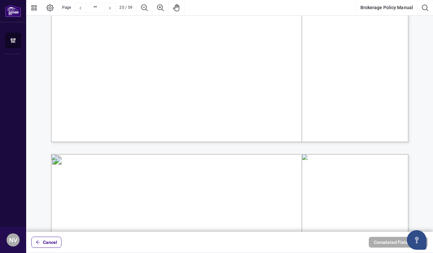
click at [159, 77] on span "Assignment transactions, once they receive the activation email for their accou…" at bounding box center [229, 79] width 273 height 7
click at [162, 72] on span "compliance requirements. All agents will be required to utilize the DVP for all…" at bounding box center [229, 72] width 273 height 7
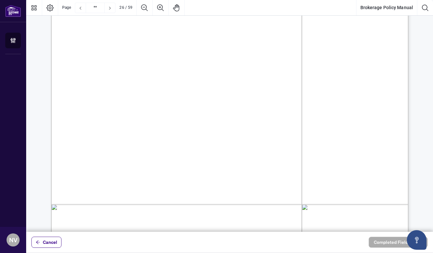
scroll to position [11918, 0]
click at [177, 69] on span "The FINTRAC Identification Record available on the platform helps the Salespers…" at bounding box center [233, 70] width 265 height 7
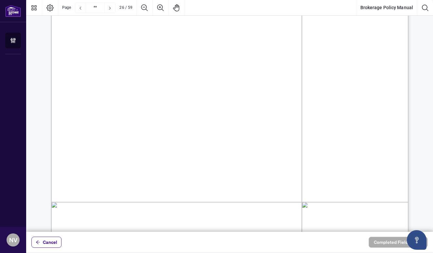
click at [174, 76] on span "Know Your Client process, verifying and authenticating client identities, and c…" at bounding box center [229, 77] width 273 height 7
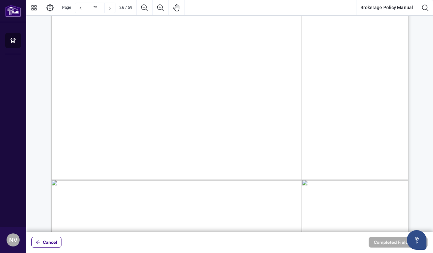
scroll to position [11942, 0]
click at [174, 76] on span "This platform will help mitigate risk factors related to anti-money laundering …" at bounding box center [233, 76] width 265 height 7
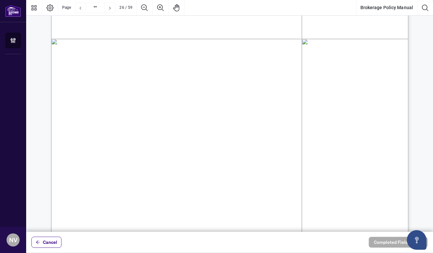
click at [218, 63] on span "Any mail, reports, etc. will be placed in these mail folders for the Salesperso…" at bounding box center [229, 63] width 273 height 7
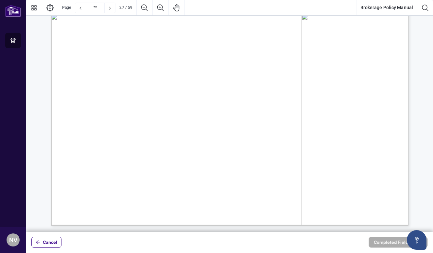
scroll to position [12584, 0]
click at [209, 70] on span "expressed written consent prior to advertising their property." at bounding box center [170, 70] width 155 height 7
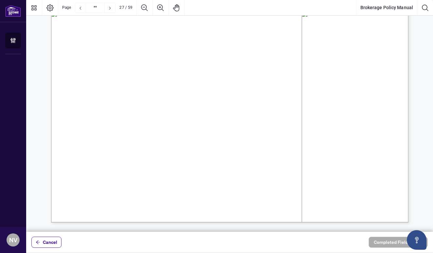
click at [213, 64] on span "For other promotional material unrelated to an active listing, the Salesperson …" at bounding box center [236, 62] width 260 height 7
click at [209, 71] on span "expressed written consent prior to advertising their property." at bounding box center [170, 70] width 155 height 7
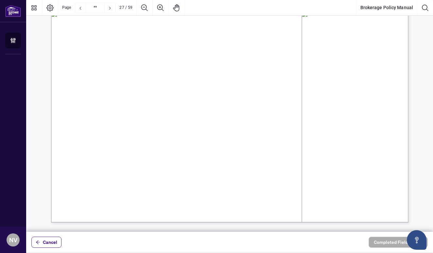
click at [206, 74] on span "expressed written consent prior to advertising their property." at bounding box center [170, 70] width 155 height 7
click at [203, 83] on span "When advertising a sold property, a Salesperson may not include anything (such …" at bounding box center [235, 80] width 259 height 7
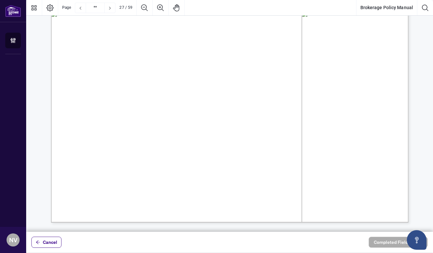
click at [136, 100] on span "a) Identify any party to the transaction, unless the seller has consented in wr…" at bounding box center [224, 99] width 209 height 8
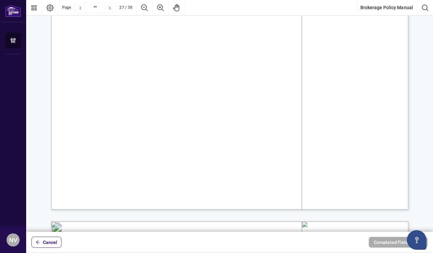
scroll to position [12598, 0]
click at [136, 100] on span "b) Identify the specific property, unless the owner of the real estate has cons…" at bounding box center [237, 95] width 237 height 7
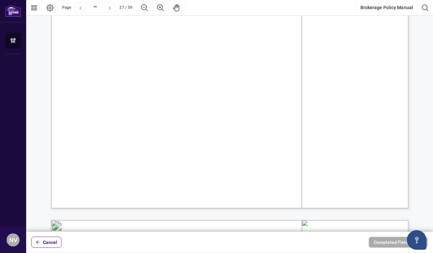
click at [136, 100] on span "b) Identify the specific property, unless the owner of the real estate has cons…" at bounding box center [237, 95] width 237 height 7
click at [137, 111] on span "provision that relates to the price (e.g., % of list price) or terms, unless th…" at bounding box center [239, 114] width 225 height 7
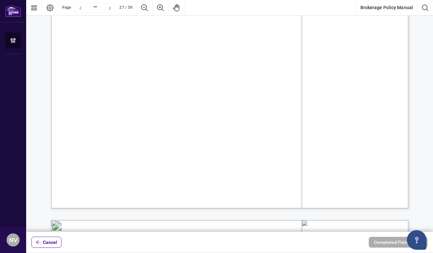
click at [137, 111] on span "provision that relates to the price (e.g., % of list price) or terms, unless th…" at bounding box center [239, 114] width 225 height 7
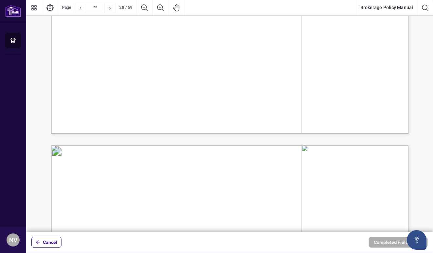
type input "**"
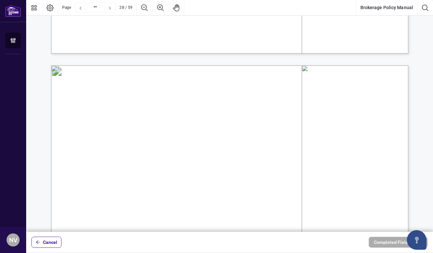
scroll to position [12754, 0]
click at [137, 110] on span "If a Salesperson needs to contact a party that was represented by another broke…" at bounding box center [235, 110] width 262 height 8
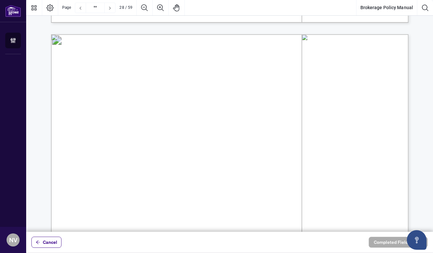
scroll to position [12786, 0]
click at [198, 84] on span "must go through that other brokerage, unless you first obtain that brokerage’s …" at bounding box center [229, 84] width 273 height 7
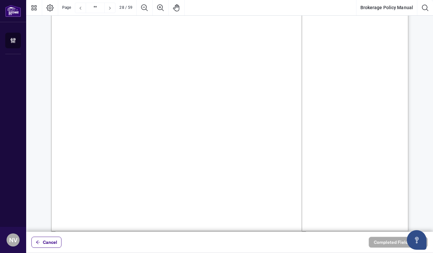
scroll to position [12844, 0]
click at [193, 78] on span "To access marketing materials, such as [PERSON_NAME] Identity Usage Guidelines,…" at bounding box center [252, 78] width 287 height 7
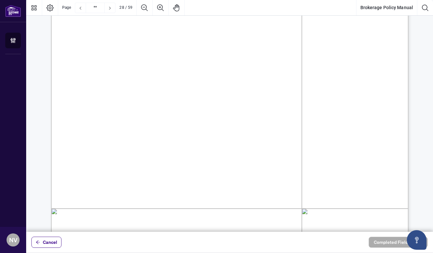
click at [118, 78] on span "section." at bounding box center [109, 77] width 20 height 7
click at [191, 69] on span "into [PERSON_NAME] Intranet account and find all relevant branding and logo mat…" at bounding box center [247, 70] width 297 height 7
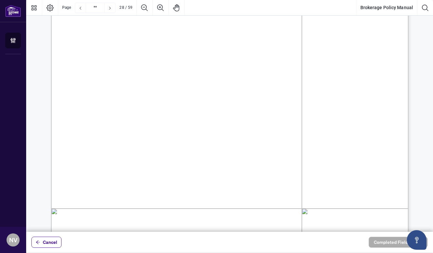
click at [191, 69] on span "into [PERSON_NAME] Intranet account and find all relevant branding and logo mat…" at bounding box center [247, 70] width 297 height 7
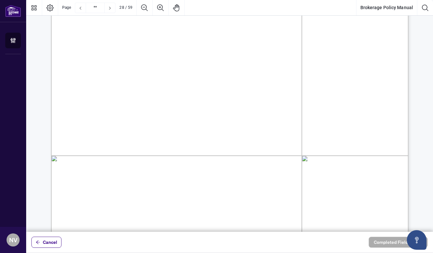
click at [191, 65] on span "RECO’s Advertising Guidelines, they will be subject to an Administrative Compli…" at bounding box center [229, 68] width 272 height 7
click at [193, 60] on span "If a Salesperson fails to abide by [PERSON_NAME] Advertising guidelines as set …" at bounding box center [252, 61] width 287 height 7
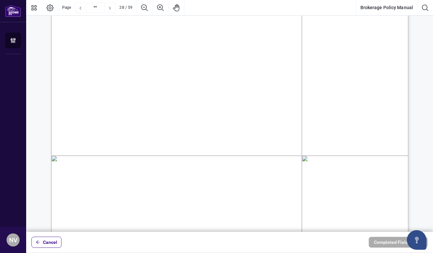
click at [193, 60] on span "If a Salesperson fails to abide by [PERSON_NAME] Advertising guidelines as set …" at bounding box center [252, 61] width 287 height 7
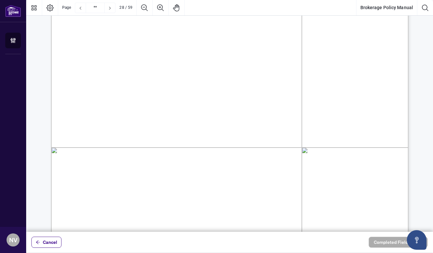
click at [193, 60] on span "RECO’s Advertising Guidelines, they will be subject to an Administrative Compli…" at bounding box center [229, 60] width 272 height 7
